Goal: Find specific page/section: Find specific page/section

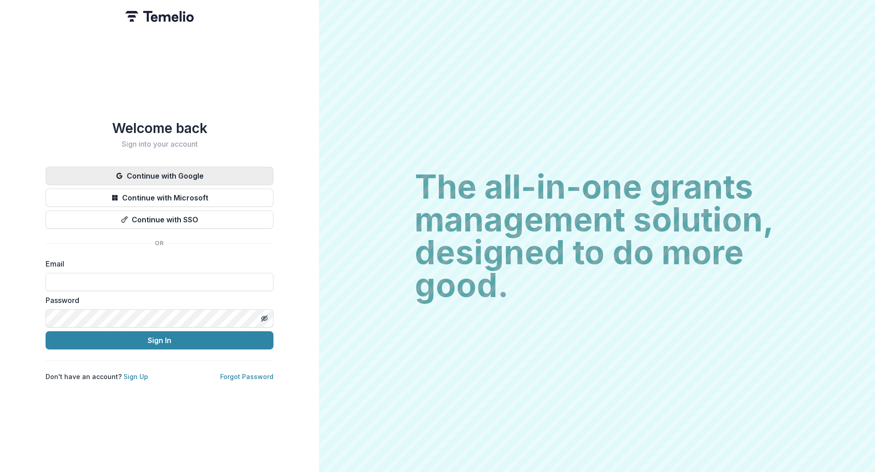
click at [175, 170] on button "Continue with Google" at bounding box center [160, 176] width 228 height 18
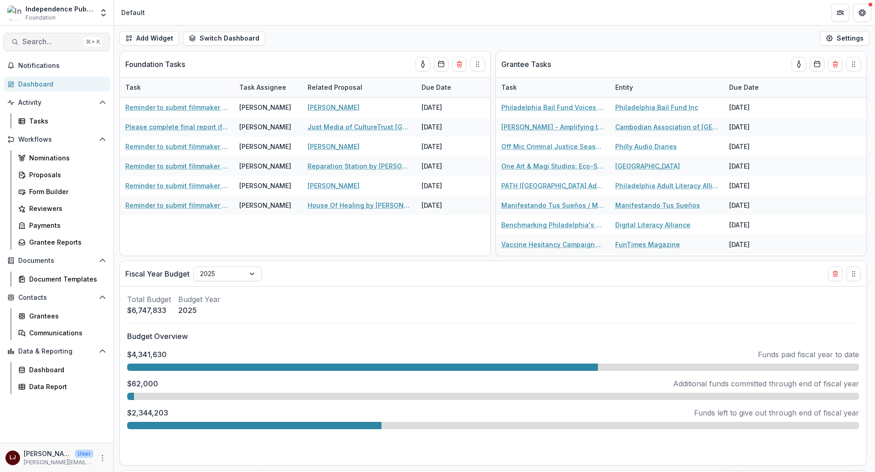
click at [34, 44] on span "Search..." at bounding box center [51, 41] width 58 height 9
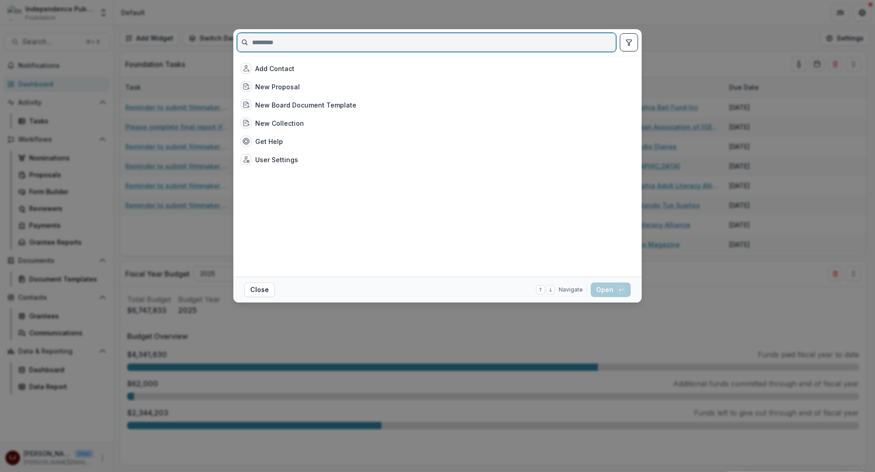
paste input "**********"
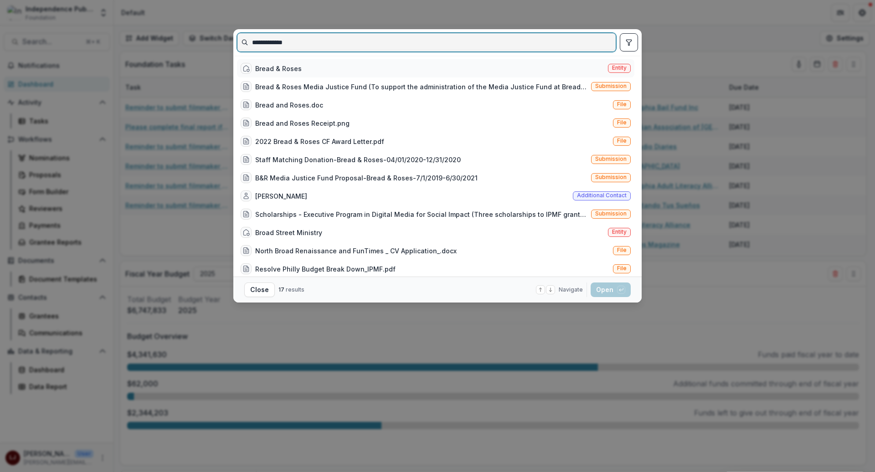
type input "**********"
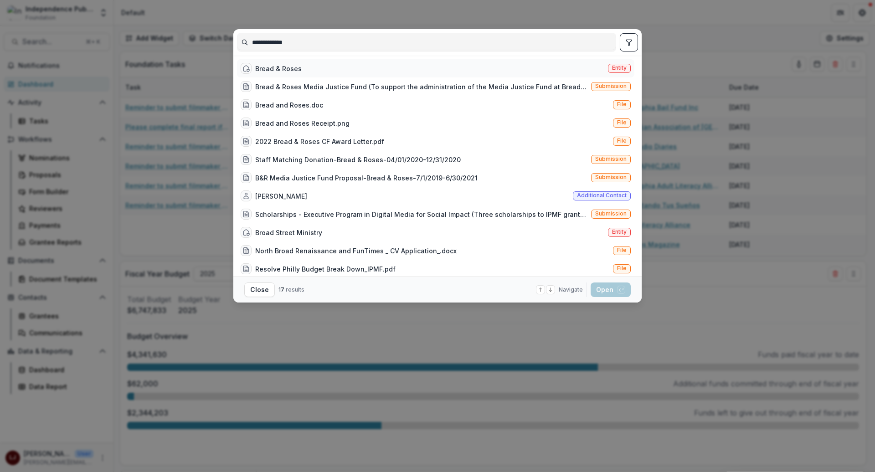
click at [355, 71] on div "Bread & Roses Entity" at bounding box center [435, 68] width 397 height 18
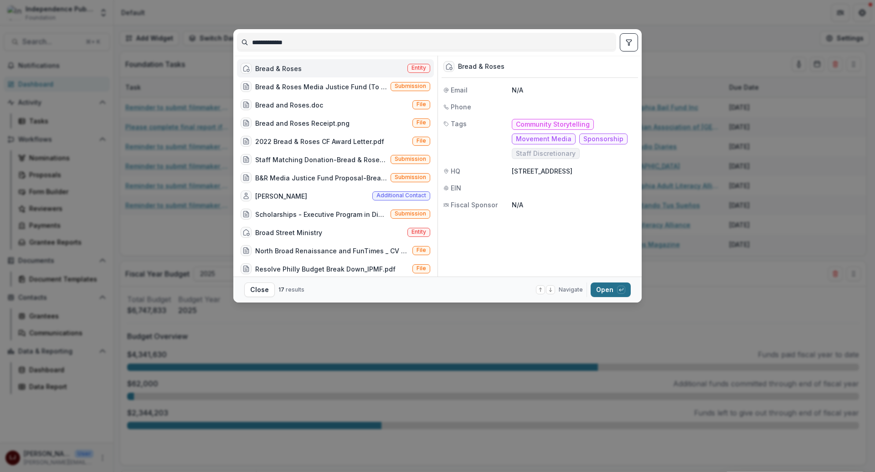
click at [606, 292] on button "Open with enter key" at bounding box center [611, 289] width 40 height 15
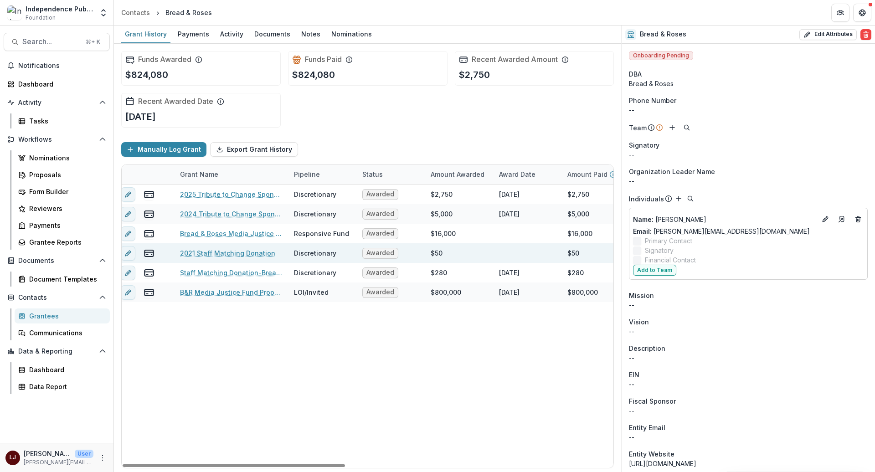
scroll to position [0, 5]
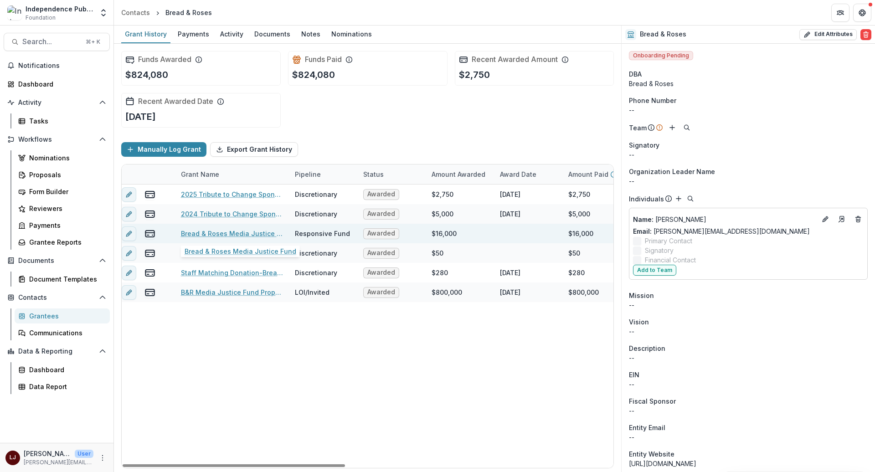
click at [237, 230] on link "Bread & Roses Media Justice Fund" at bounding box center [232, 234] width 103 height 10
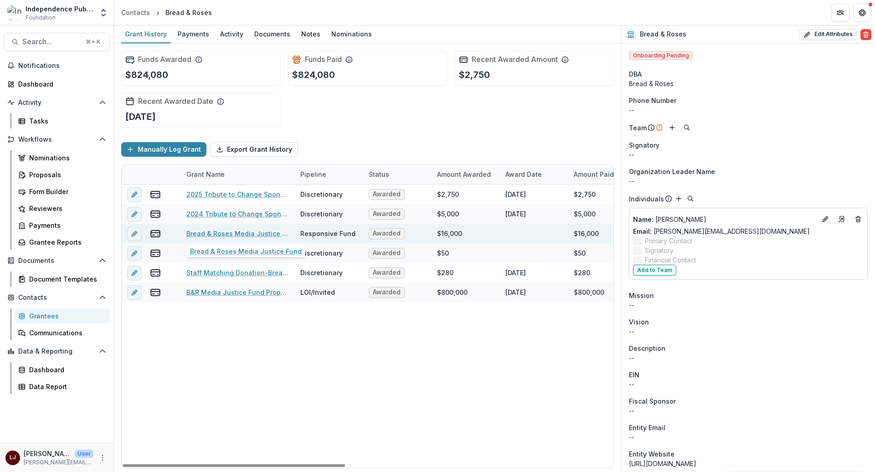
click at [236, 234] on link "Bread & Roses Media Justice Fund" at bounding box center [237, 234] width 103 height 10
click at [267, 230] on link "Bread & Roses Media Justice Fund" at bounding box center [237, 234] width 103 height 10
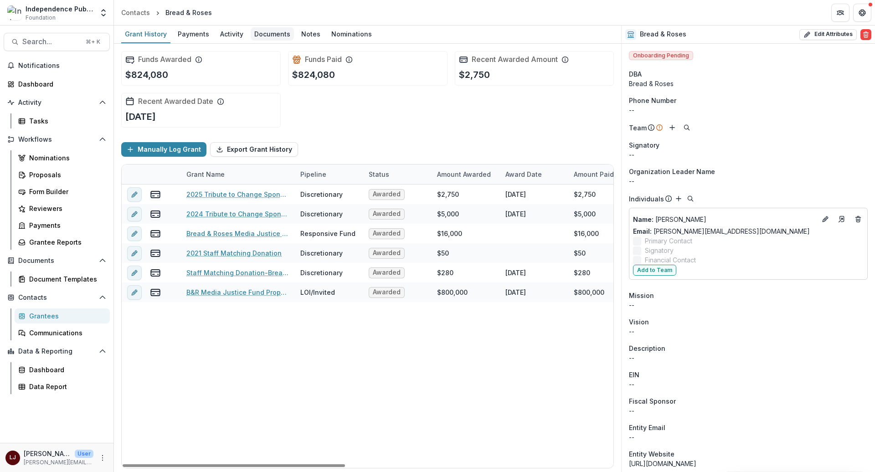
click at [262, 26] on link "Documents" at bounding box center [272, 35] width 43 height 18
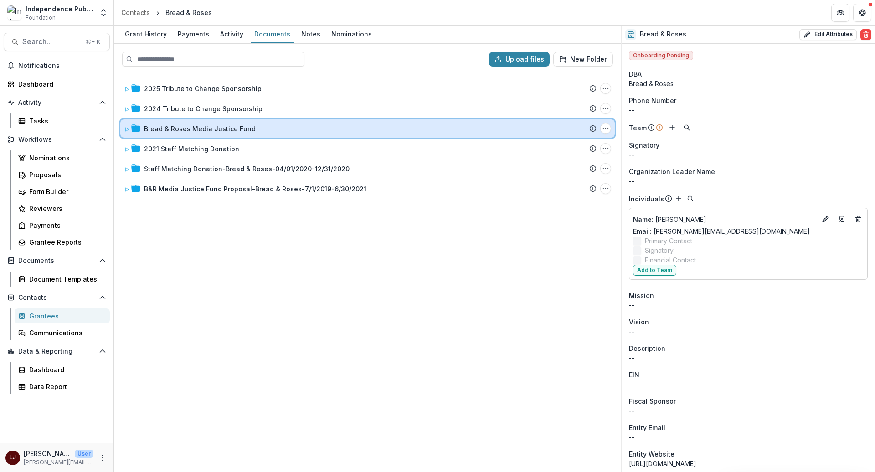
click at [124, 129] on icon at bounding box center [126, 129] width 5 height 5
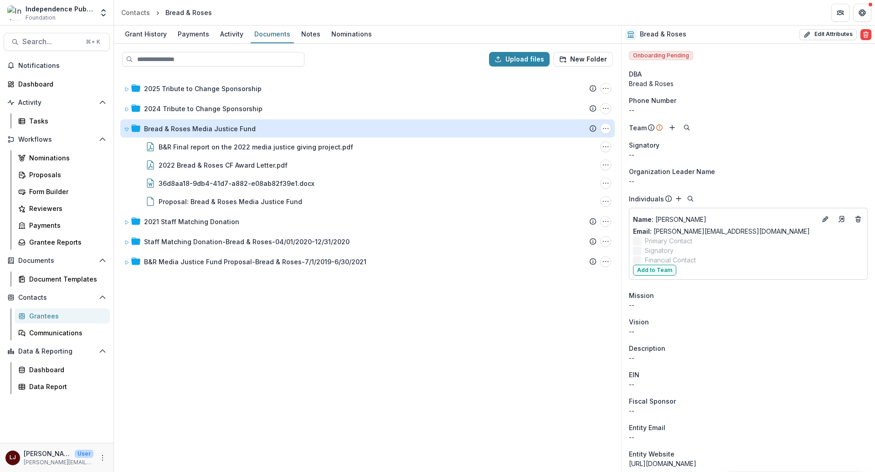
click at [356, 350] on div "2025 Tribute to Change Sponsorship Submission Temelio Proposal Attached proposa…" at bounding box center [367, 272] width 505 height 397
